Goal: Information Seeking & Learning: Learn about a topic

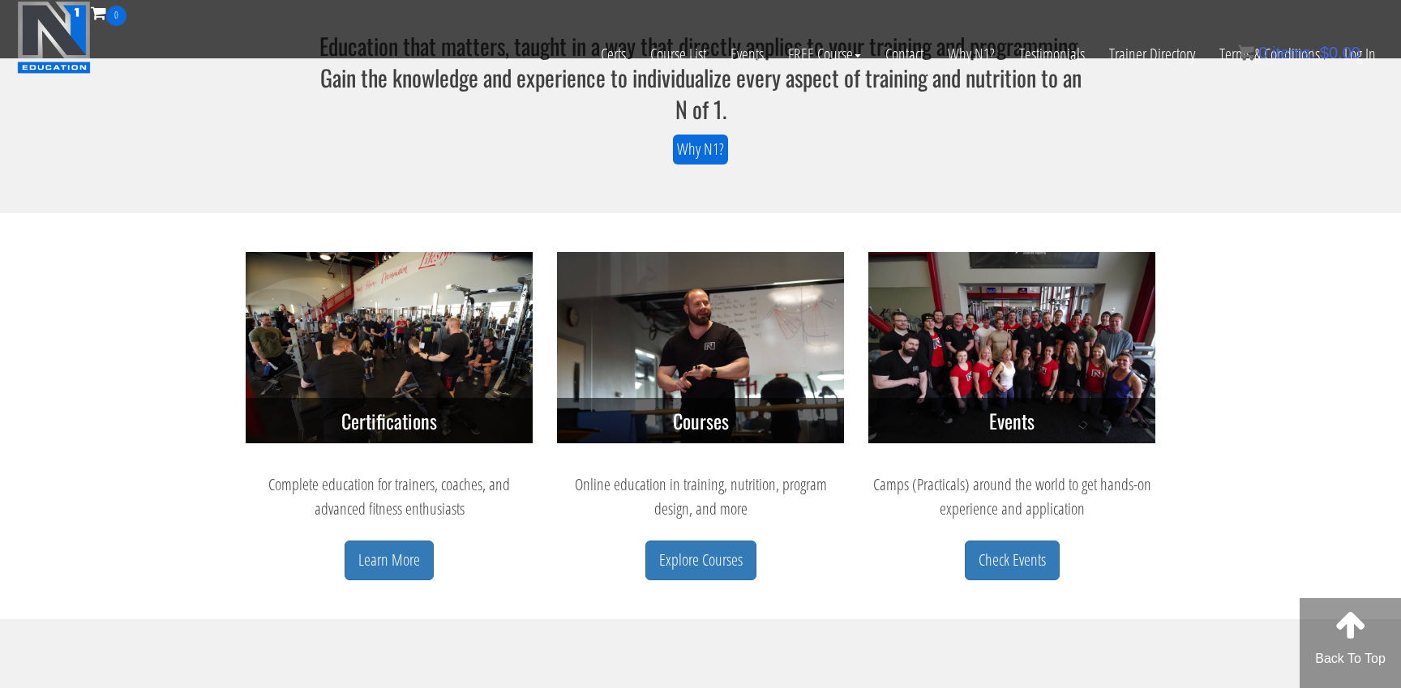
scroll to position [539, 0]
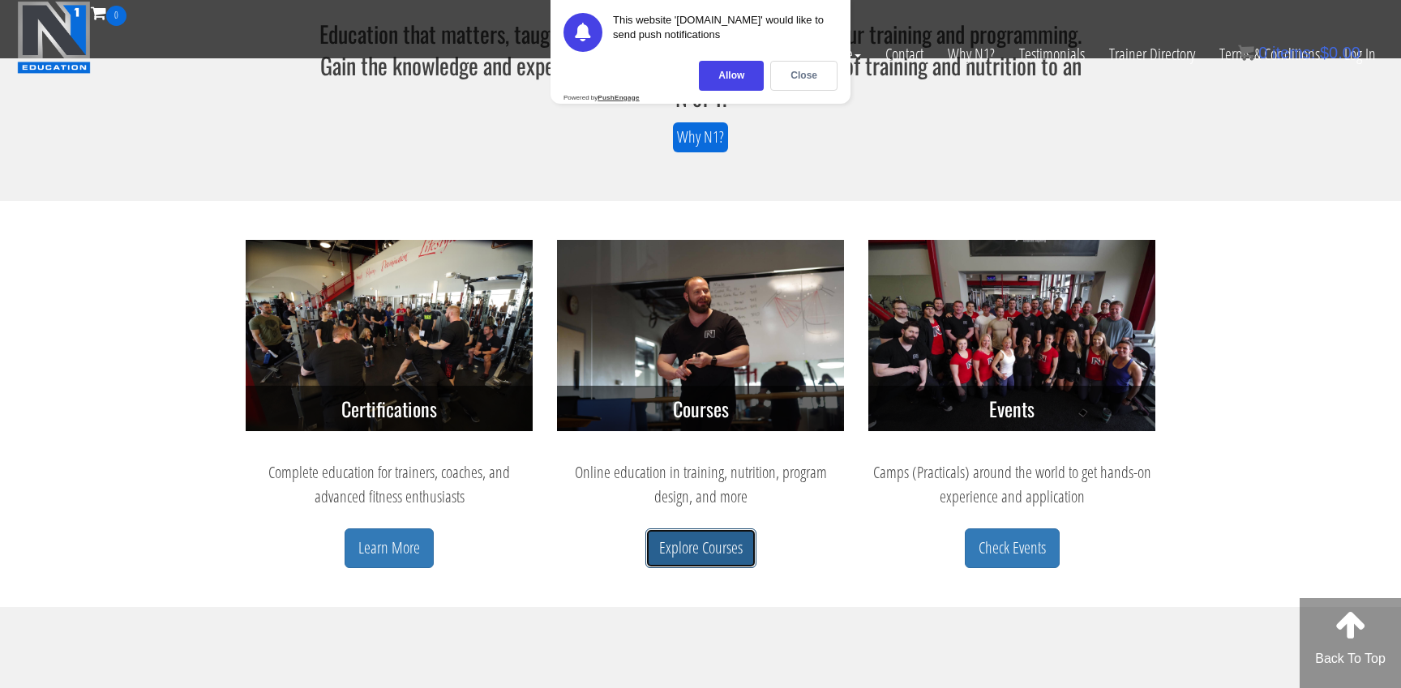
click at [717, 540] on link "Explore Courses" at bounding box center [700, 548] width 111 height 40
click at [739, 70] on div "Allow" at bounding box center [731, 76] width 65 height 30
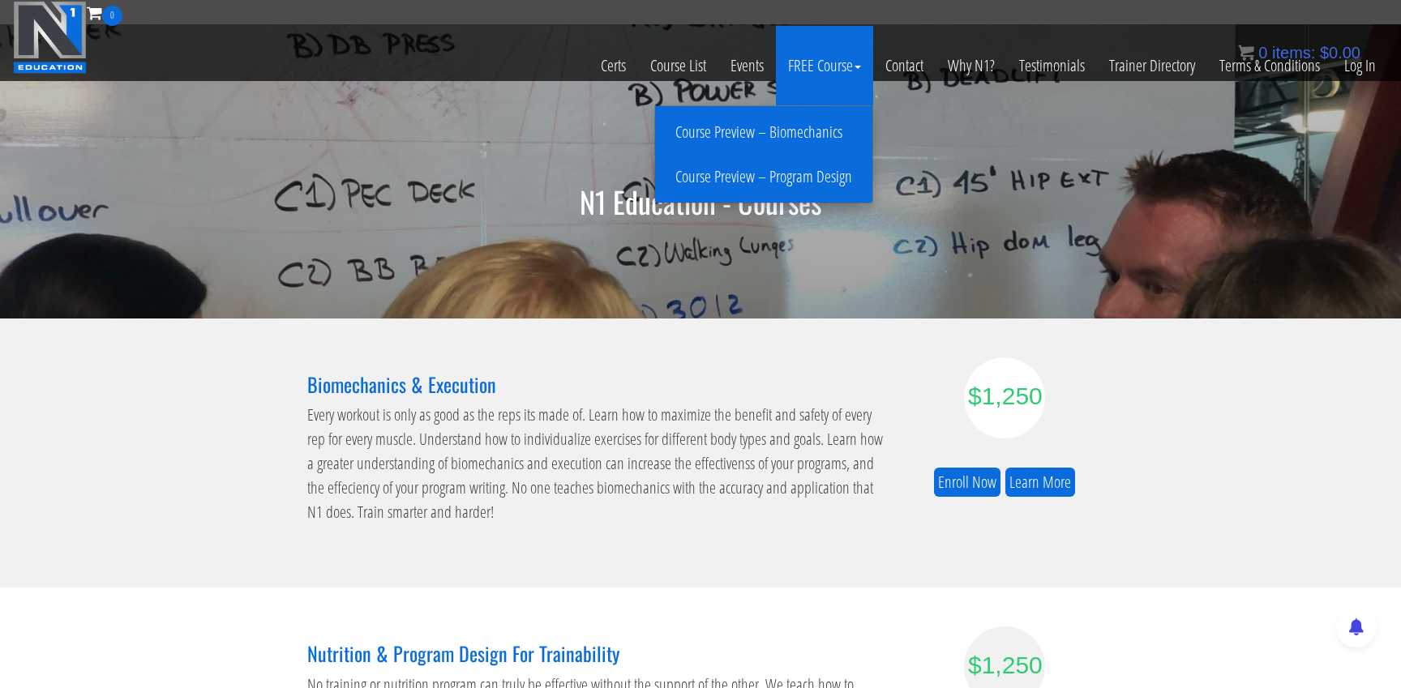
click at [798, 133] on link "Course Preview – Biomechanics" at bounding box center [763, 132] width 209 height 28
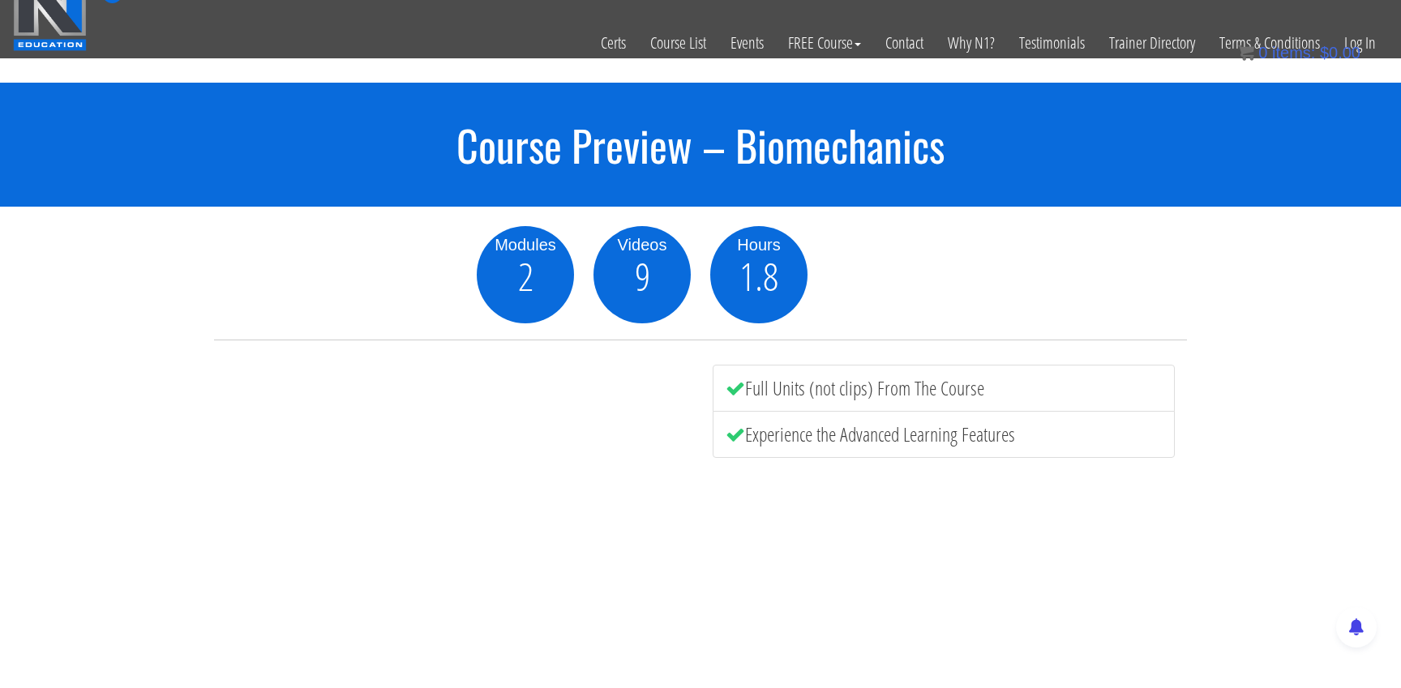
scroll to position [28, 0]
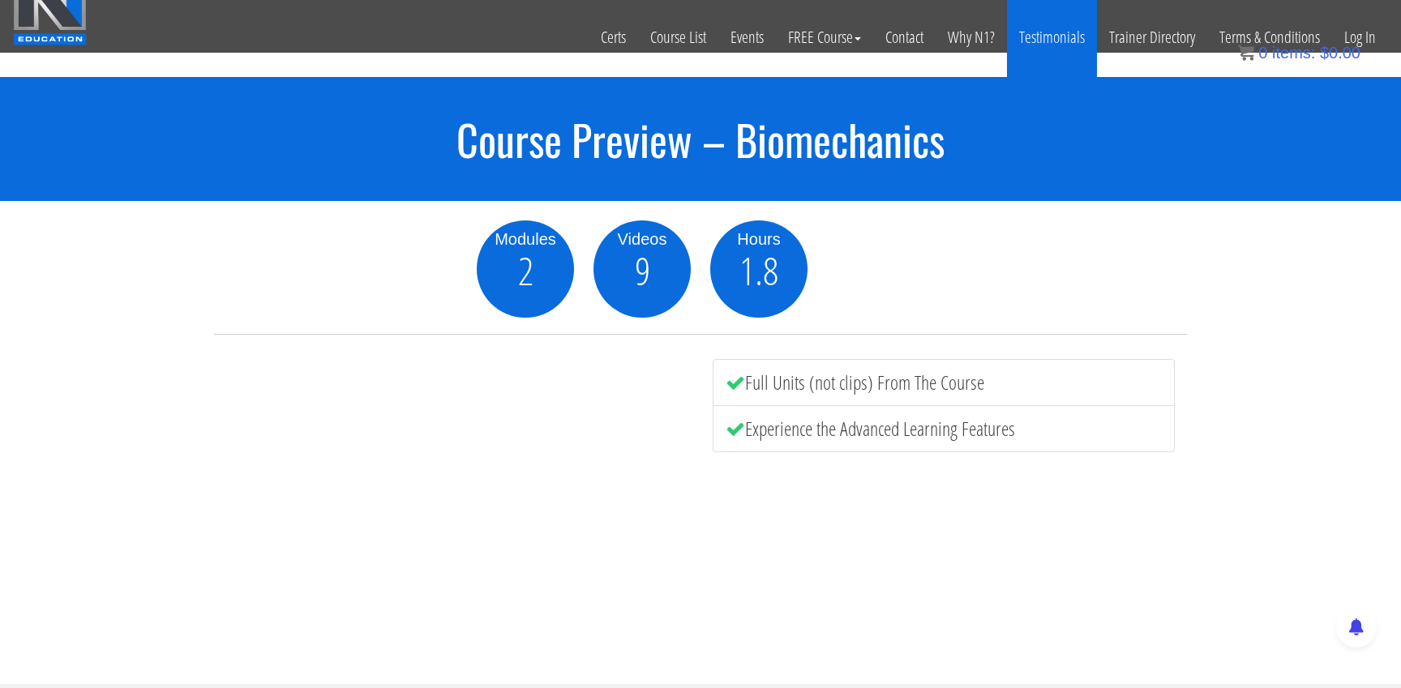
click at [1033, 45] on link "Testimonials" at bounding box center [1052, 37] width 90 height 79
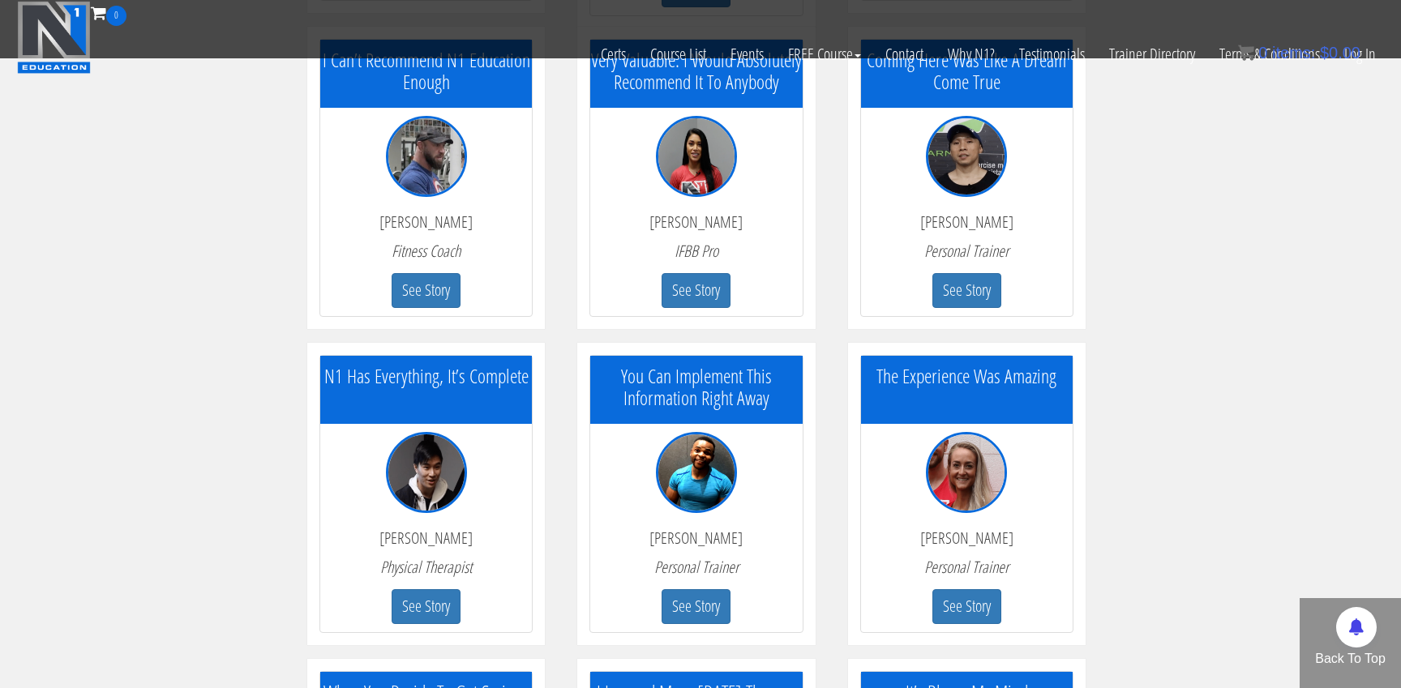
scroll to position [1107, 0]
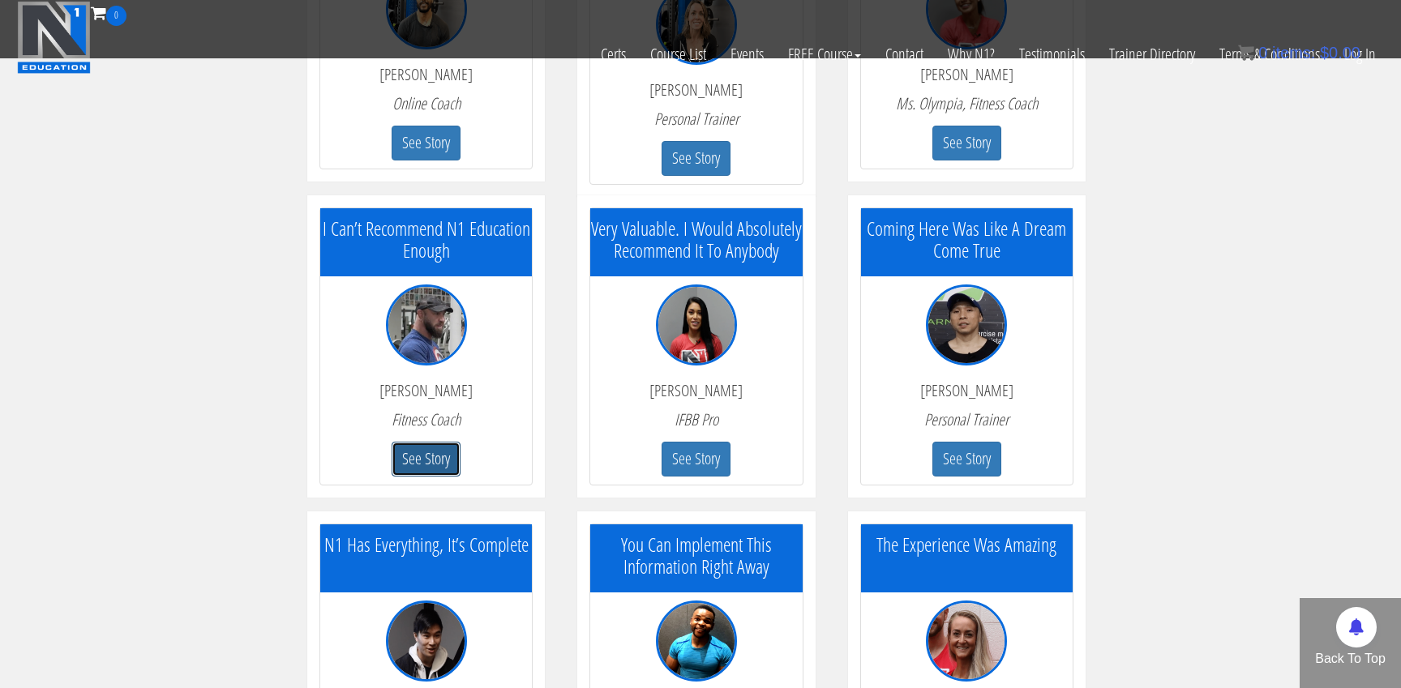
click at [442, 469] on button "See Story" at bounding box center [425, 459] width 69 height 35
